Goal: Task Accomplishment & Management: Manage account settings

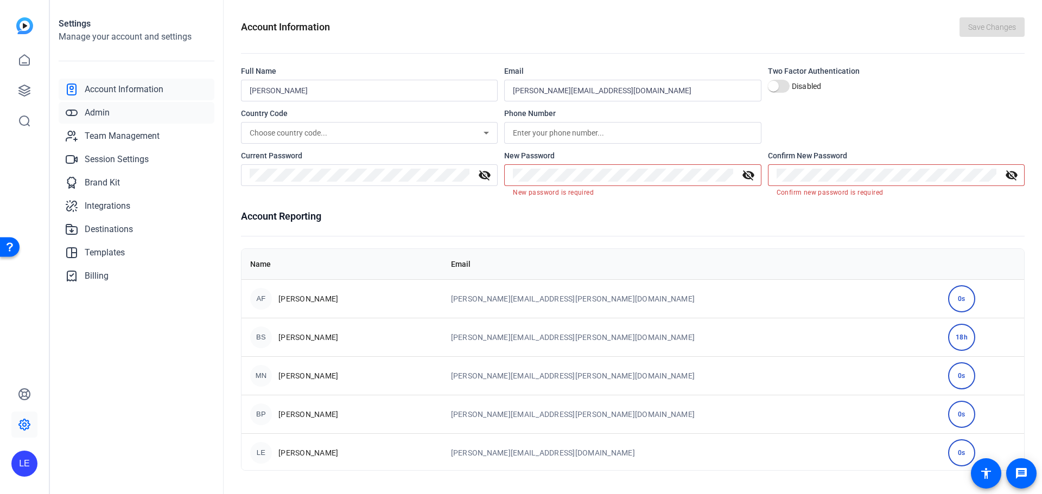
click at [136, 114] on link "Admin" at bounding box center [137, 113] width 156 height 22
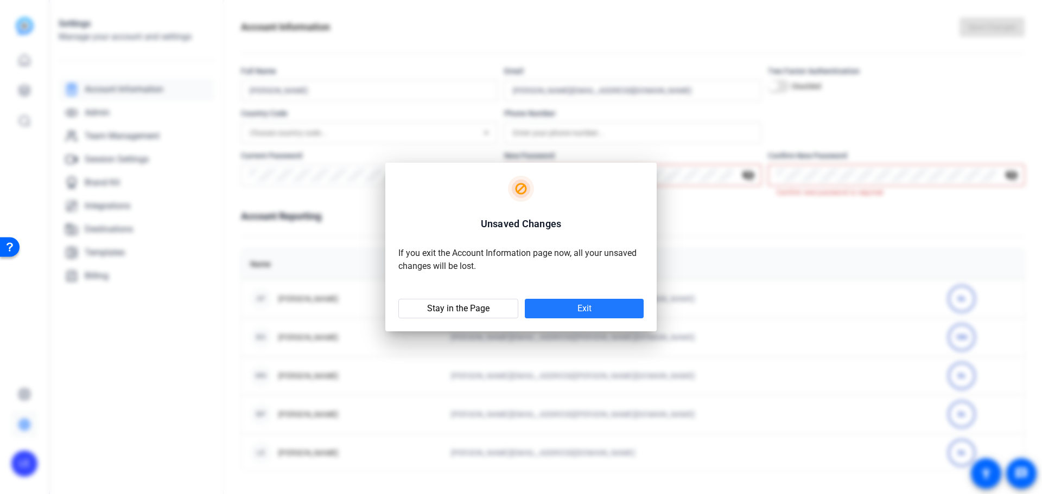
click at [559, 303] on span at bounding box center [584, 309] width 119 height 26
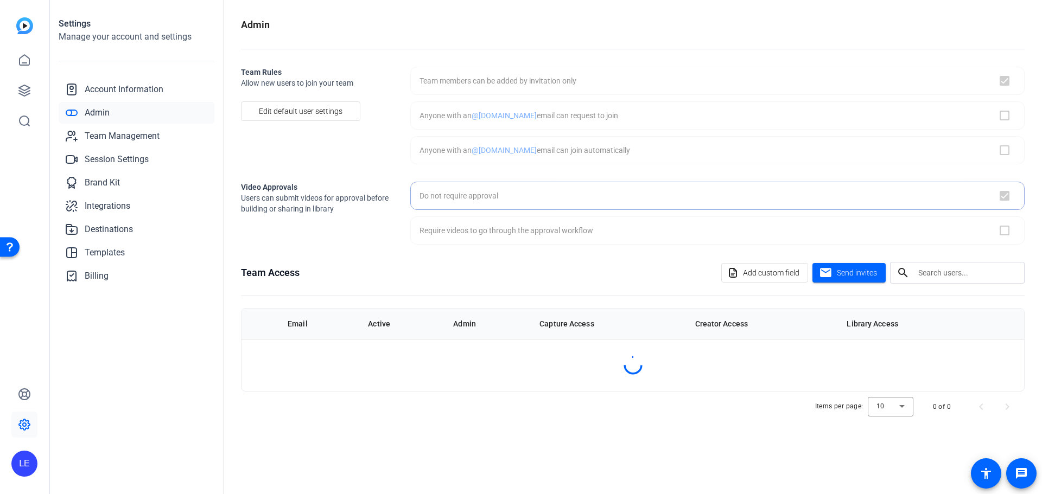
checkbox input "true"
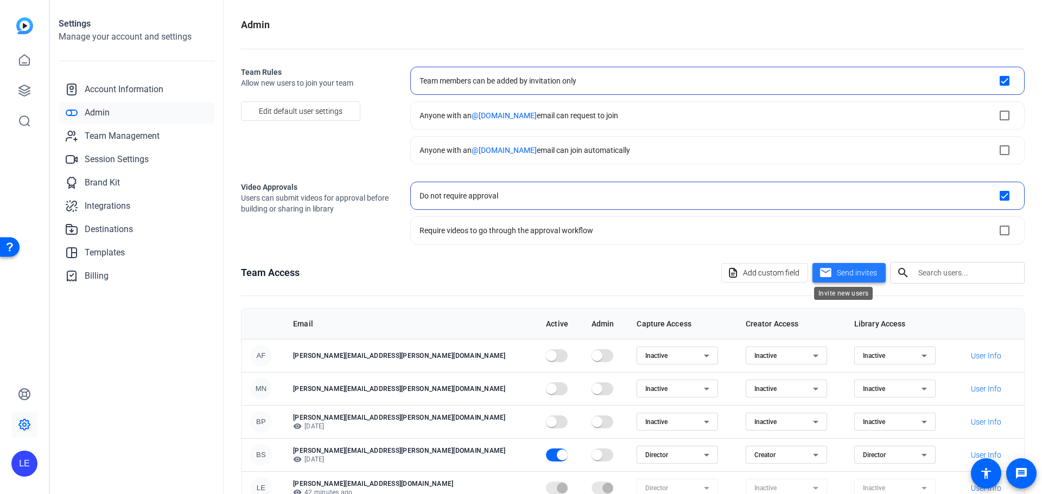
click at [864, 276] on span "Send invites" at bounding box center [857, 272] width 40 height 11
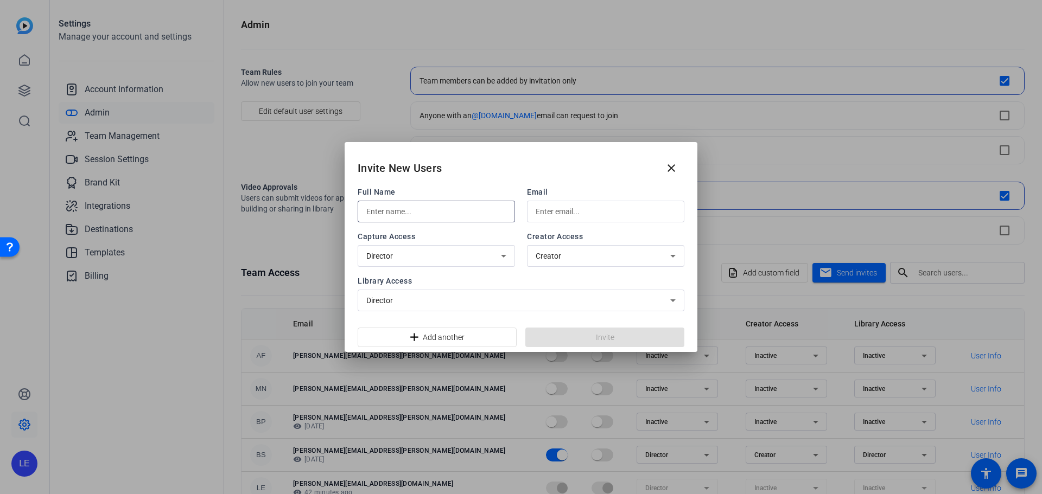
click at [449, 216] on input "text" at bounding box center [436, 211] width 140 height 13
type input "[PERSON_NAME]"
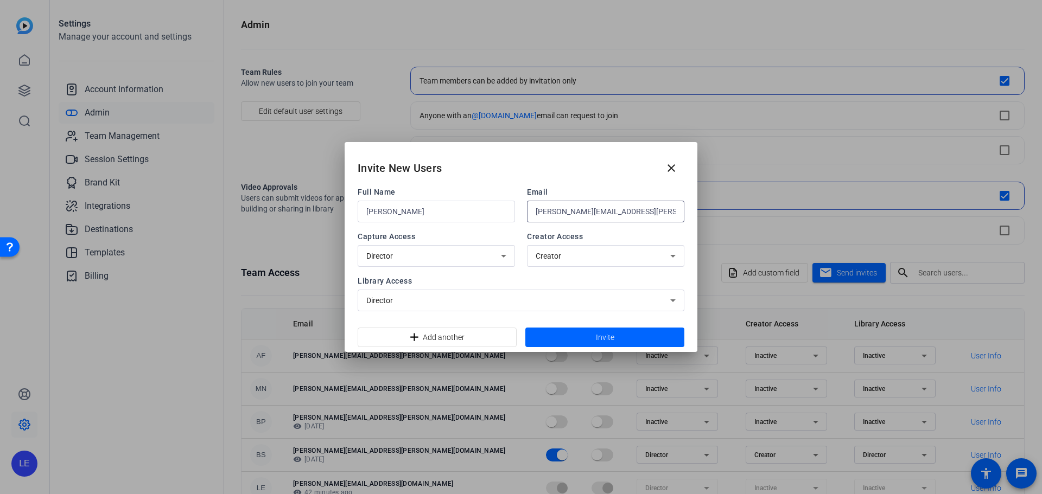
type input "[PERSON_NAME][EMAIL_ADDRESS][PERSON_NAME][DOMAIN_NAME]"
click at [569, 211] on input "[PERSON_NAME][EMAIL_ADDRESS][PERSON_NAME][DOMAIN_NAME]" at bounding box center [605, 211] width 140 height 13
click at [524, 233] on div "Capture Access Director Creator Access Creator" at bounding box center [521, 249] width 327 height 36
click at [586, 330] on span at bounding box center [604, 337] width 159 height 26
click at [587, 336] on span at bounding box center [604, 337] width 159 height 26
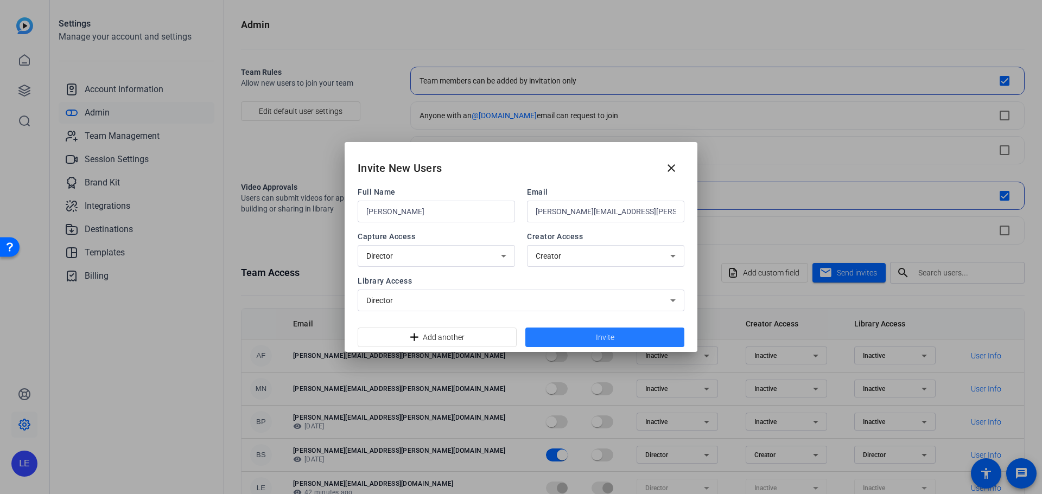
click at [611, 338] on span "Invite" at bounding box center [605, 337] width 18 height 11
click at [616, 339] on span at bounding box center [604, 337] width 159 height 26
click at [611, 301] on div "Director" at bounding box center [518, 300] width 304 height 13
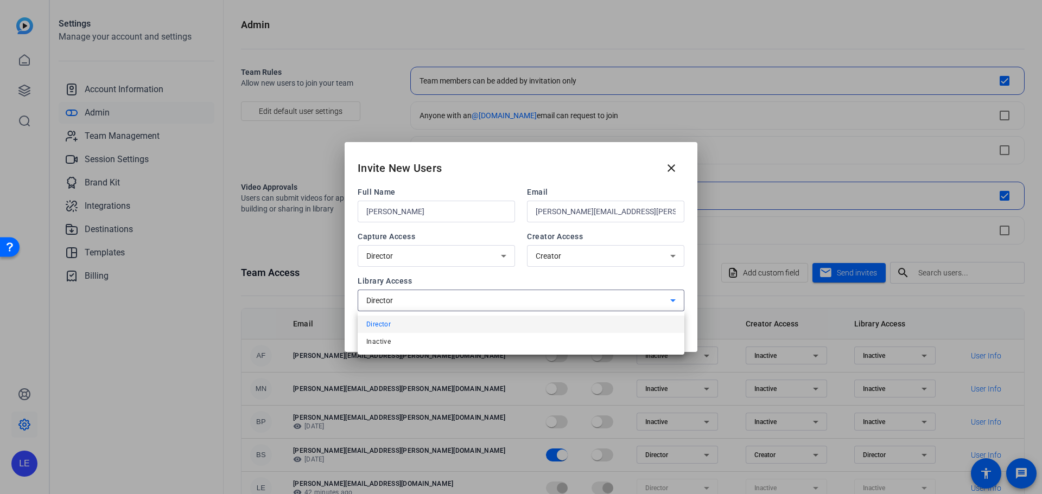
click at [515, 274] on div at bounding box center [521, 247] width 1042 height 494
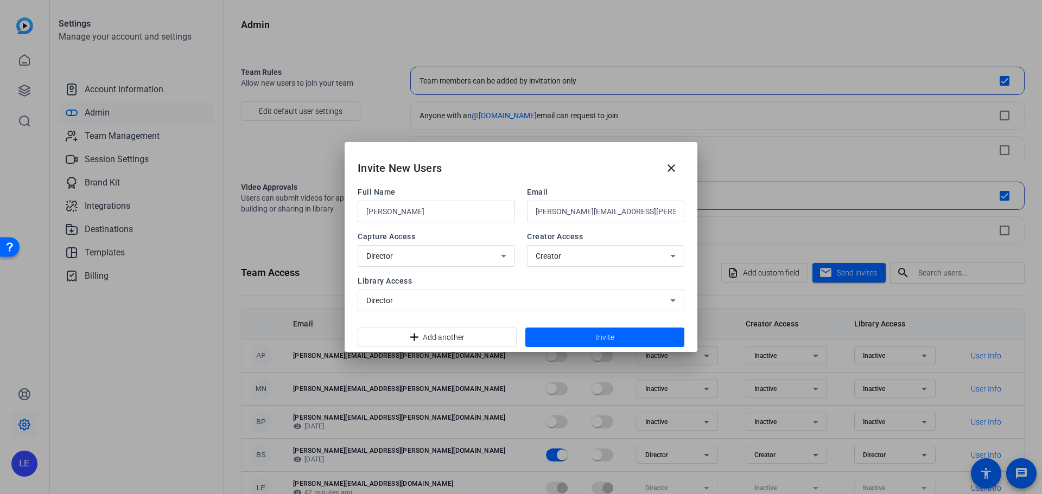
drag, startPoint x: 673, startPoint y: 167, endPoint x: 599, endPoint y: 176, distance: 75.0
click at [599, 176] on div "Invite New Users close" at bounding box center [520, 164] width 353 height 44
click at [551, 259] on span "Creator" at bounding box center [547, 256] width 25 height 9
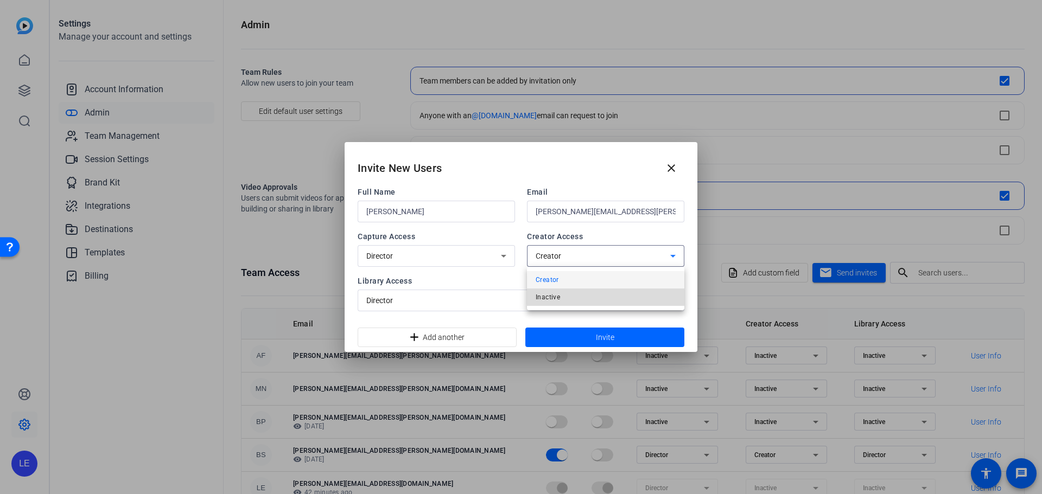
click at [558, 299] on span "Inactive" at bounding box center [547, 297] width 24 height 13
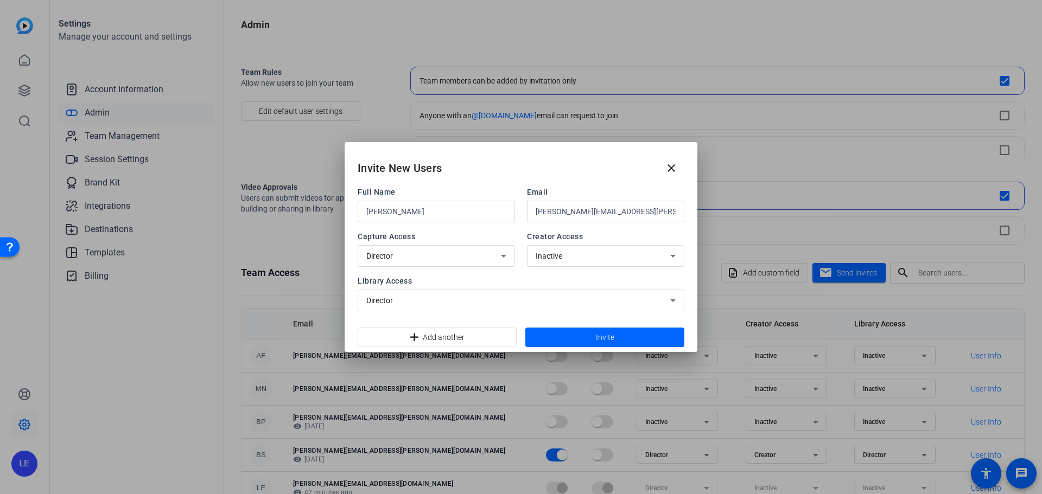
click at [471, 247] on div "Director" at bounding box center [436, 256] width 140 height 22
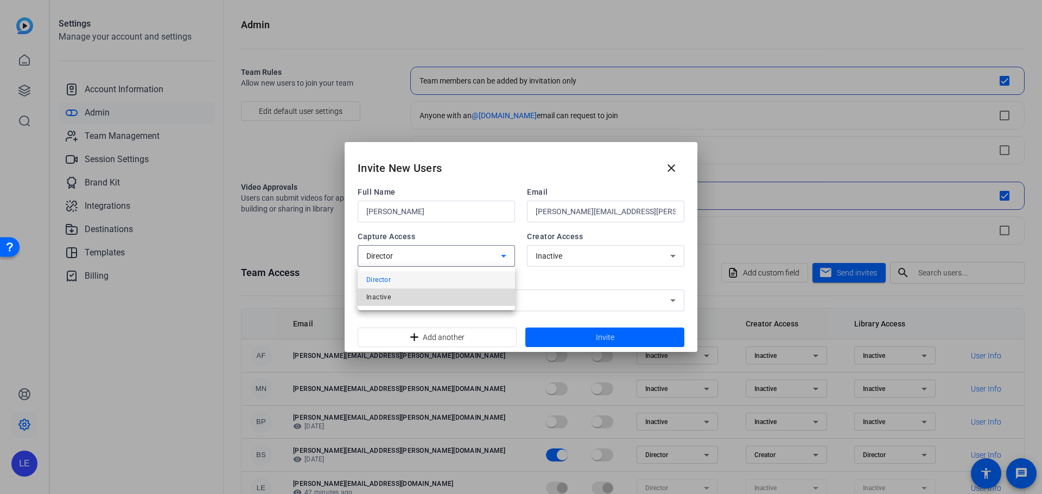
click at [465, 297] on mat-option "Inactive" at bounding box center [436, 297] width 157 height 17
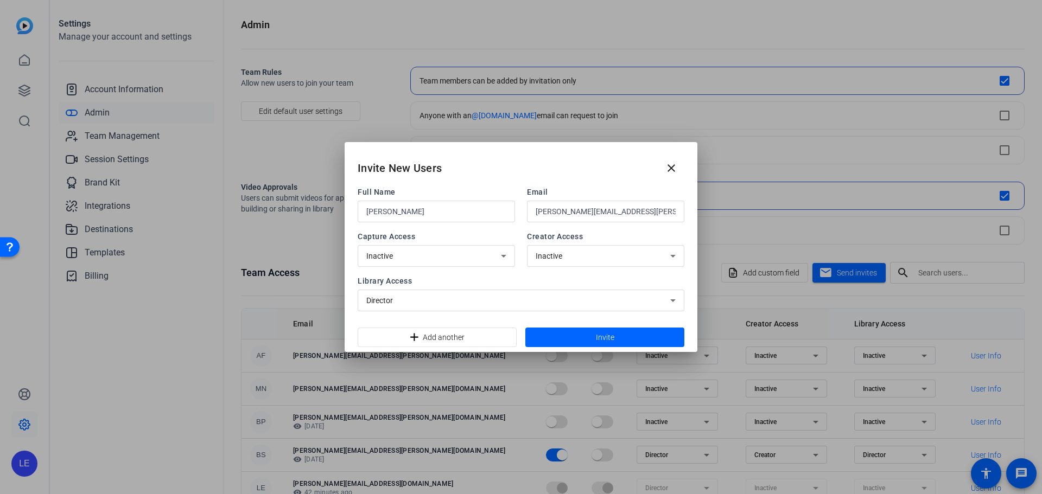
click at [535, 304] on div "Director" at bounding box center [518, 300] width 304 height 13
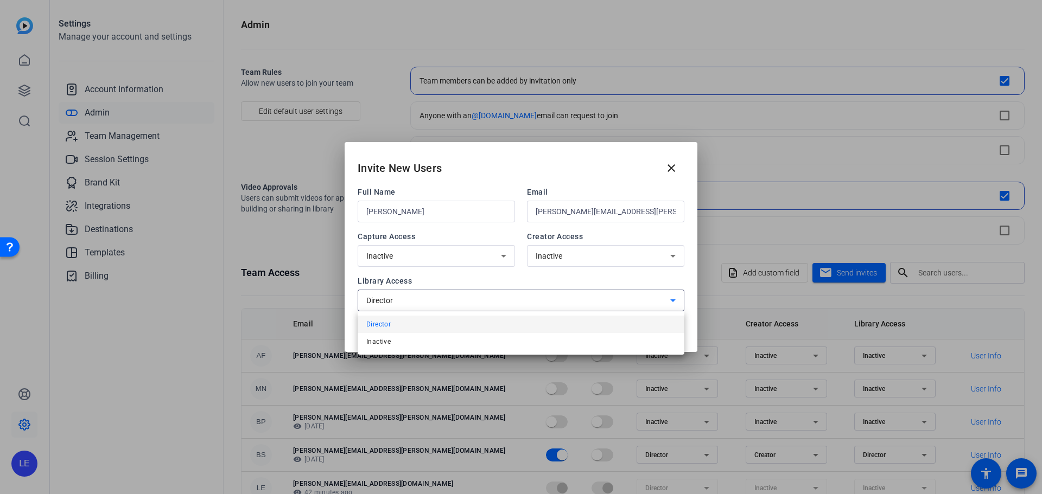
click at [536, 285] on div at bounding box center [521, 247] width 1042 height 494
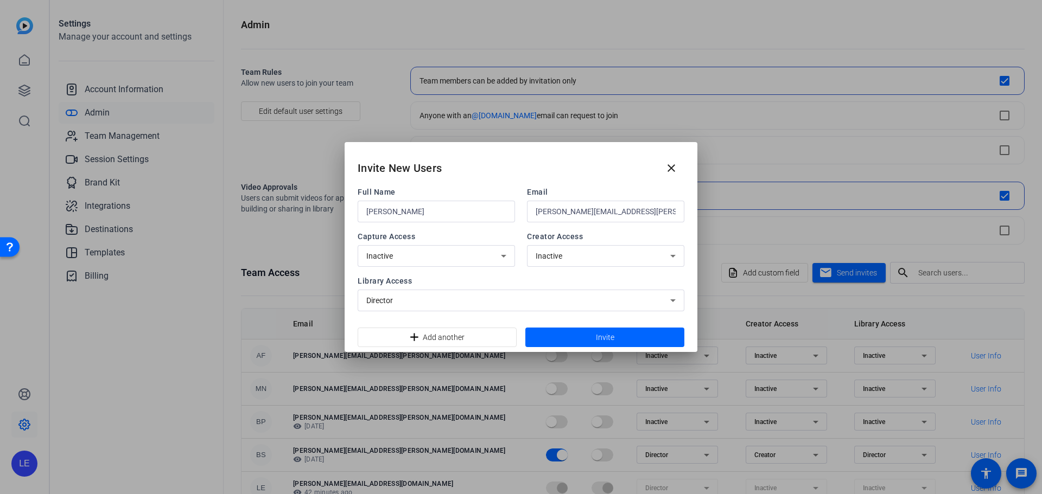
click at [502, 252] on icon at bounding box center [503, 256] width 13 height 13
click at [552, 267] on div at bounding box center [521, 247] width 1042 height 494
click at [578, 254] on div "Inactive" at bounding box center [602, 256] width 135 height 13
click at [571, 293] on mat-option "Inactive" at bounding box center [605, 297] width 157 height 17
click at [501, 298] on div "Director" at bounding box center [518, 300] width 304 height 13
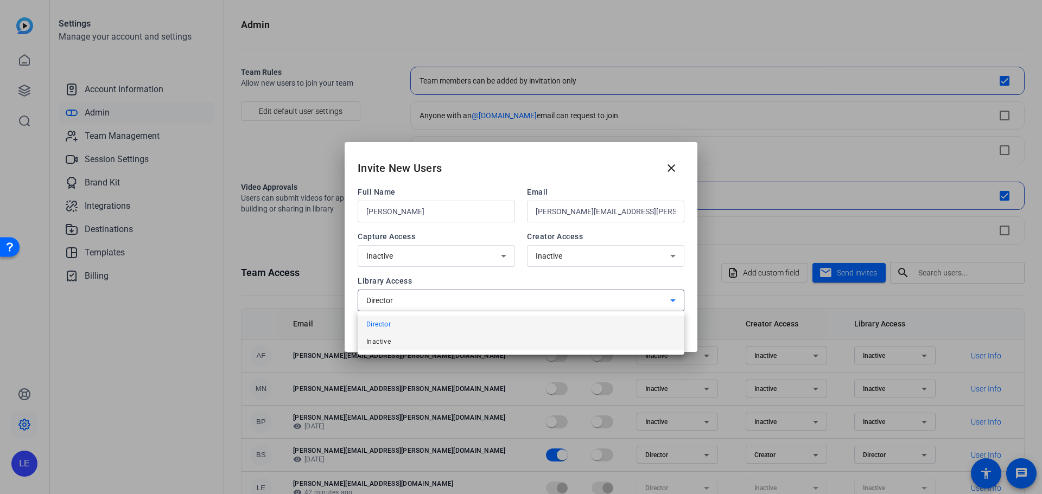
click at [477, 340] on mat-option "Inactive" at bounding box center [521, 341] width 327 height 17
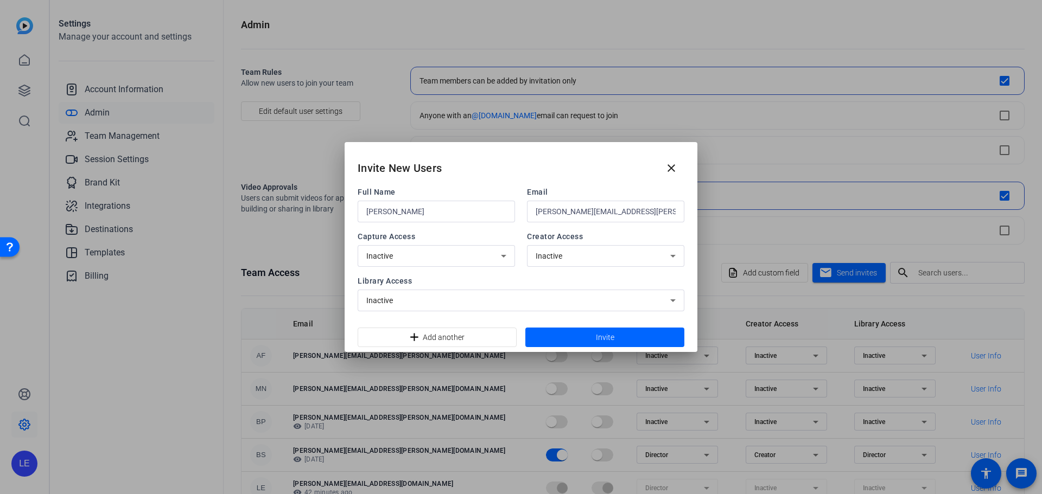
click at [472, 252] on div "Inactive" at bounding box center [433, 256] width 135 height 13
click at [460, 279] on mat-option "Director" at bounding box center [436, 279] width 157 height 17
click at [471, 274] on div "Full Name [PERSON_NAME] Email [PERSON_NAME][EMAIL_ADDRESS][PERSON_NAME][DOMAIN_…" at bounding box center [521, 249] width 327 height 125
click at [599, 334] on span "Invite" at bounding box center [605, 337] width 18 height 11
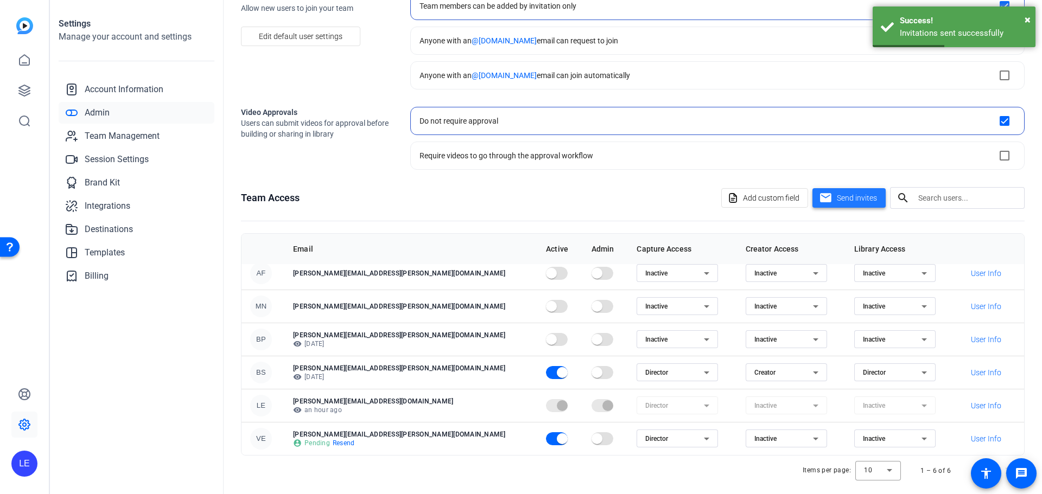
scroll to position [84, 0]
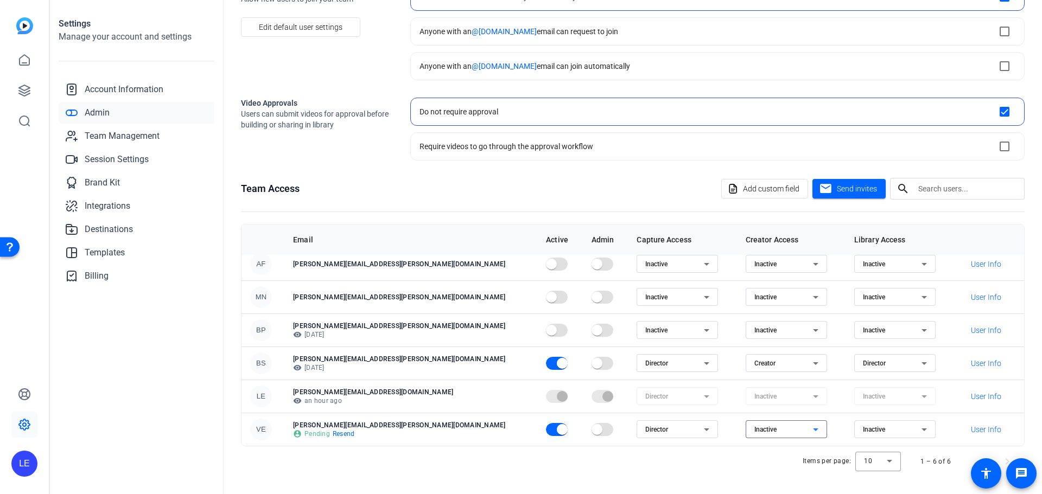
click at [754, 435] on div "Inactive" at bounding box center [783, 429] width 59 height 13
click at [735, 448] on mat-option "Creator" at bounding box center [727, 451] width 81 height 17
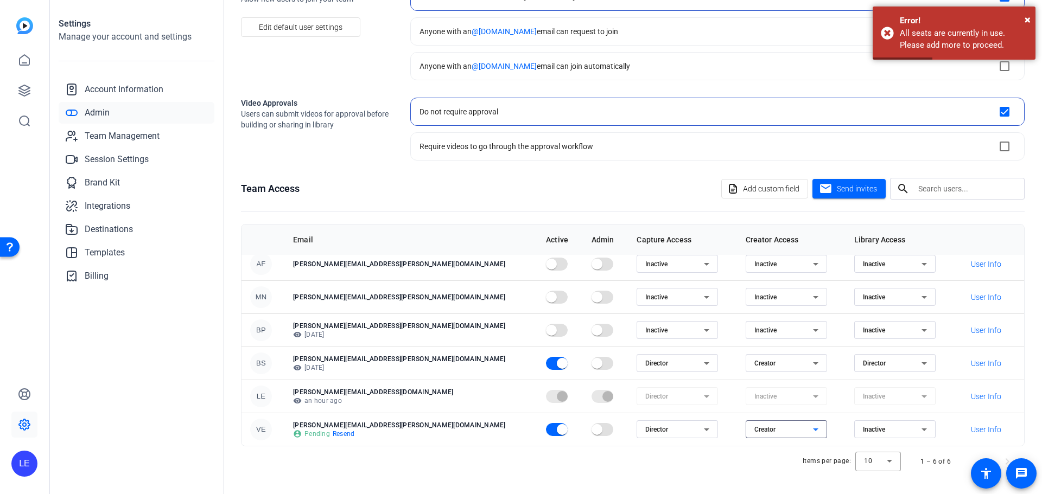
click at [809, 436] on icon at bounding box center [815, 429] width 13 height 13
click at [754, 464] on mat-option "Inactive" at bounding box center [727, 468] width 81 height 17
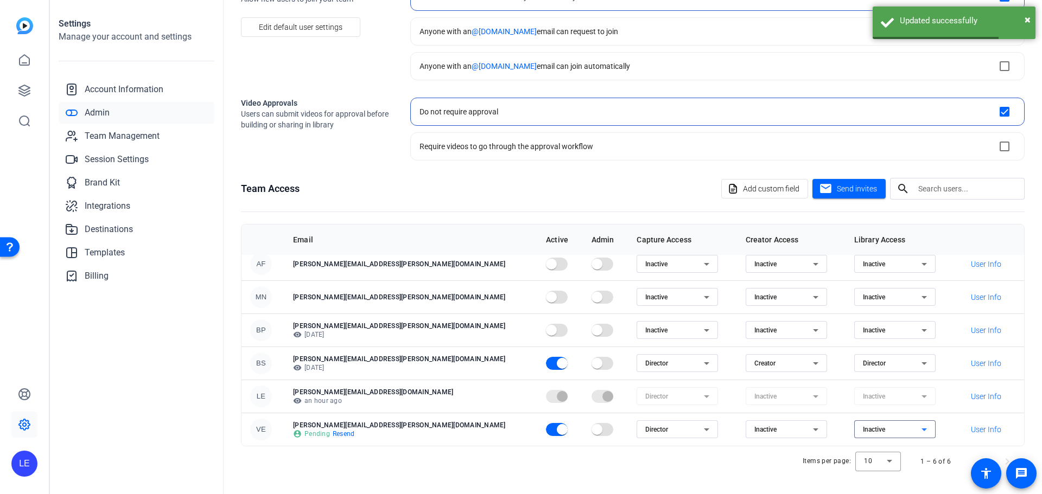
click at [863, 431] on span "Inactive" at bounding box center [874, 430] width 22 height 8
click at [829, 446] on span "Director" at bounding box center [834, 451] width 24 height 13
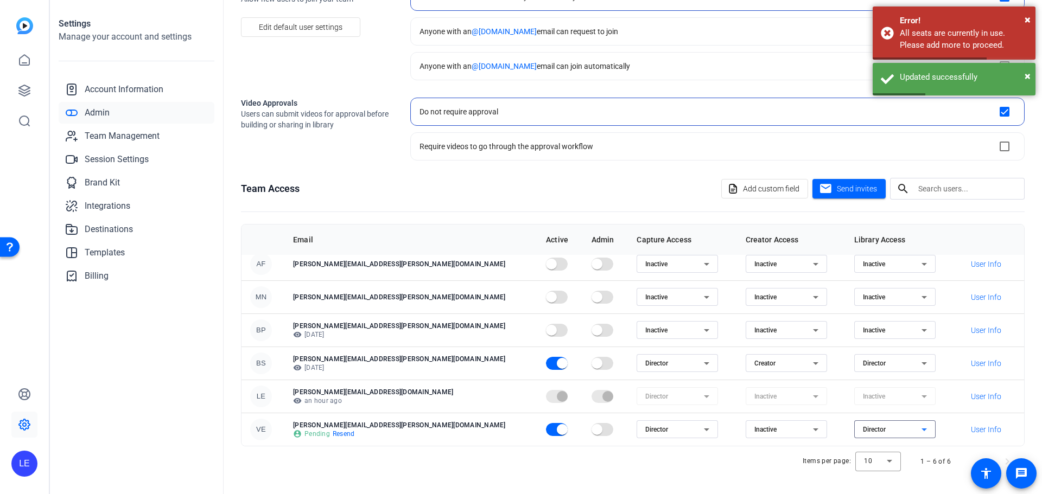
click at [845, 442] on td "Director" at bounding box center [899, 429] width 108 height 33
click at [133, 119] on link "Admin" at bounding box center [137, 113] width 156 height 22
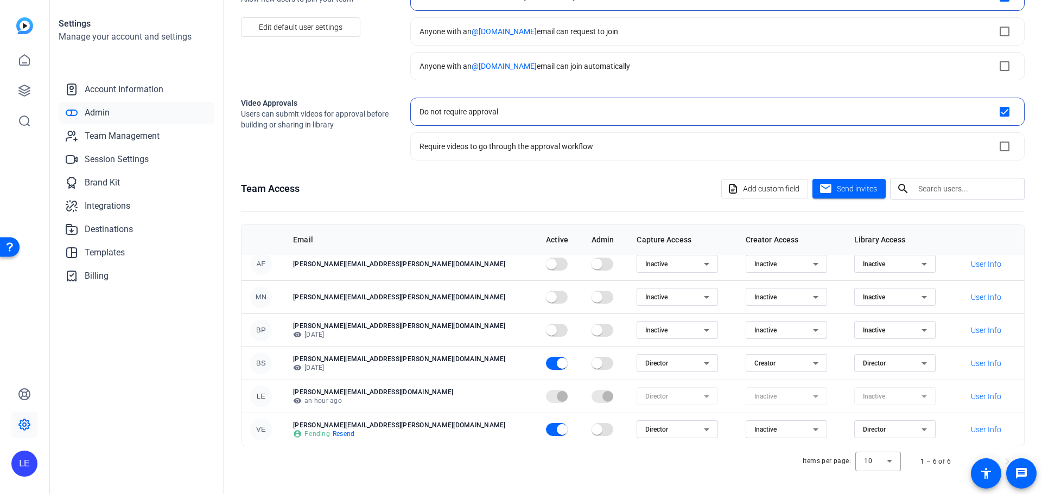
click at [745, 392] on mat-form-field "Inactive" at bounding box center [785, 396] width 81 height 18
drag, startPoint x: 867, startPoint y: 391, endPoint x: 723, endPoint y: 396, distance: 144.9
click at [867, 391] on mat-form-field "Inactive" at bounding box center [894, 396] width 81 height 18
click at [745, 393] on mat-form-field "Inactive" at bounding box center [785, 396] width 81 height 18
